Goal: Go to known website: Access a specific website the user already knows

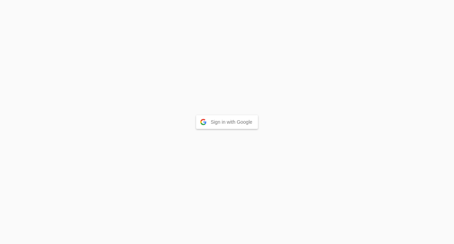
click at [223, 122] on button "Sign in with Google" at bounding box center [227, 122] width 62 height 14
